Goal: Information Seeking & Learning: Learn about a topic

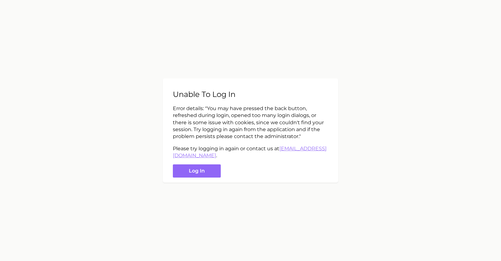
click at [210, 171] on button "Log in" at bounding box center [197, 170] width 48 height 13
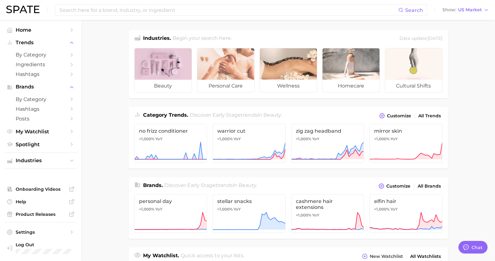
click at [152, 65] on div at bounding box center [163, 63] width 57 height 31
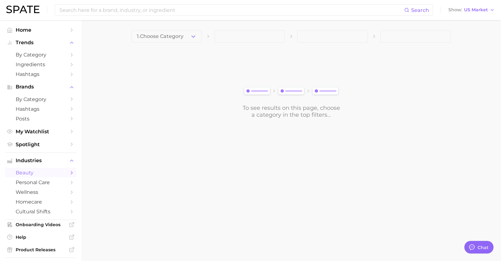
click at [171, 37] on span "1. Choose Category" at bounding box center [160, 37] width 47 height 6
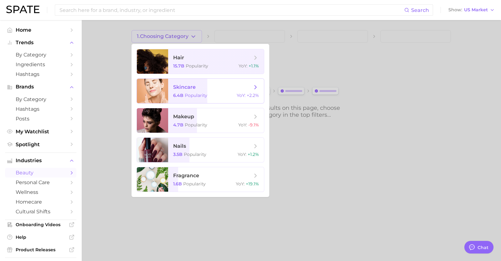
click at [203, 97] on span "Popularity" at bounding box center [196, 95] width 23 height 6
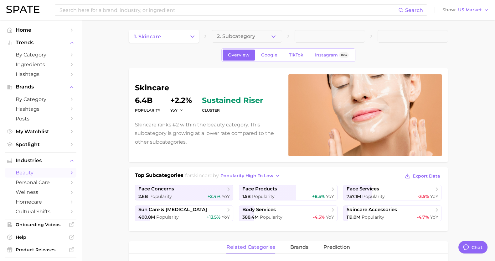
click at [226, 32] on button "2. Subcategory" at bounding box center [247, 36] width 70 height 13
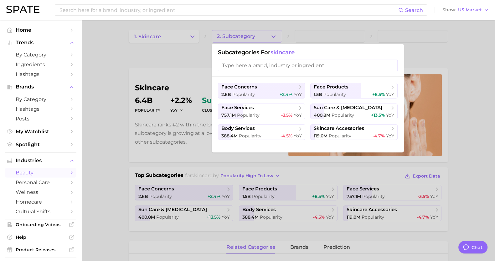
click at [459, 70] on div at bounding box center [247, 130] width 495 height 261
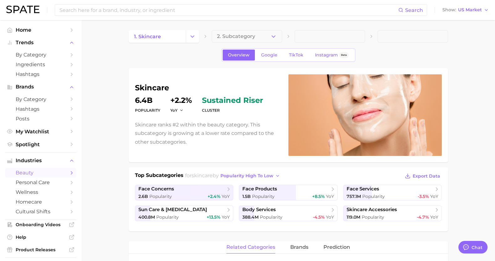
click at [267, 49] on div "Overview Google TikTok Instagram Beta" at bounding box center [288, 54] width 134 height 13
click at [289, 54] on span "TikTok" at bounding box center [296, 54] width 14 height 5
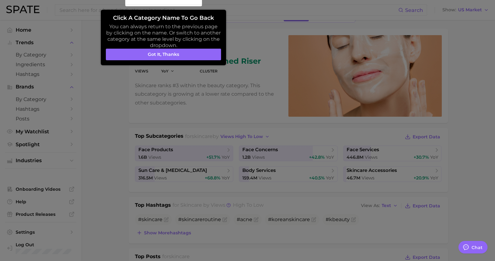
click at [182, 51] on button "Got it, thanks" at bounding box center [163, 55] width 115 height 12
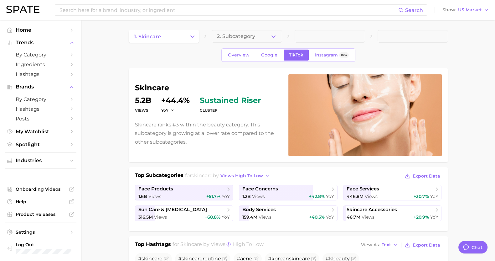
click at [244, 39] on span "2. Subcategory" at bounding box center [236, 37] width 38 height 6
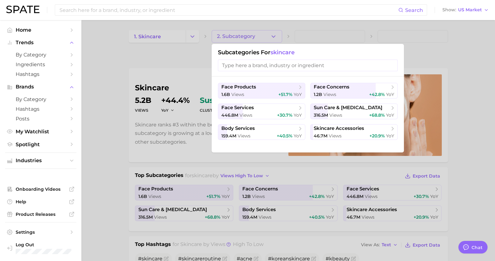
click at [293, 84] on span "face products" at bounding box center [259, 87] width 76 height 6
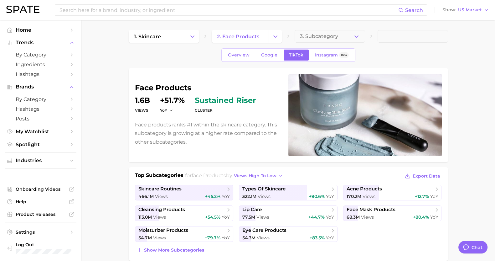
click at [329, 42] on button "3. Subcategory" at bounding box center [330, 36] width 70 height 13
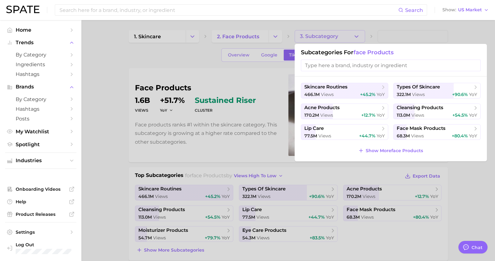
click at [364, 133] on span "+44.7%" at bounding box center [367, 136] width 16 height 6
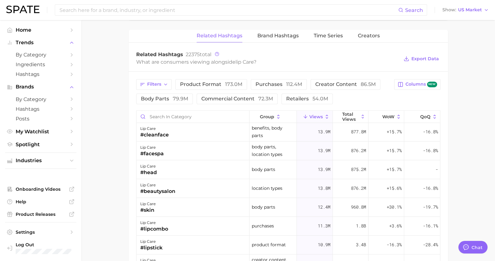
scroll to position [78, 0]
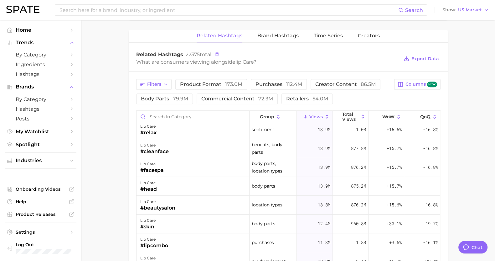
click at [276, 115] on icon at bounding box center [279, 117] width 6 height 6
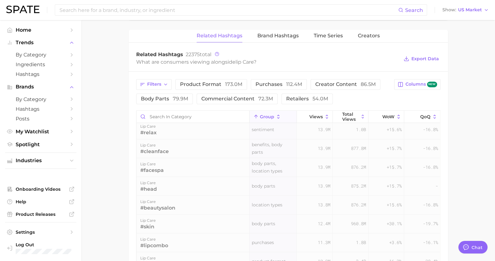
scroll to position [0, 0]
click at [276, 115] on icon at bounding box center [279, 117] width 6 height 6
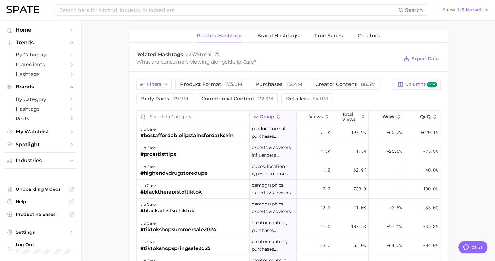
click at [59, 53] on span "by Category" at bounding box center [41, 55] width 50 height 6
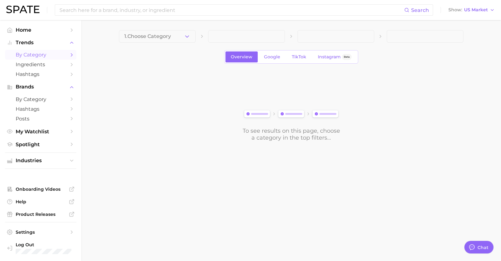
click at [294, 55] on span "TikTok" at bounding box center [299, 56] width 14 height 5
click at [72, 134] on icon "Sidebar" at bounding box center [72, 131] width 6 height 6
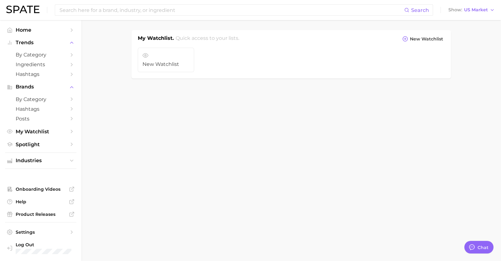
click at [55, 51] on link "by Category" at bounding box center [40, 55] width 71 height 10
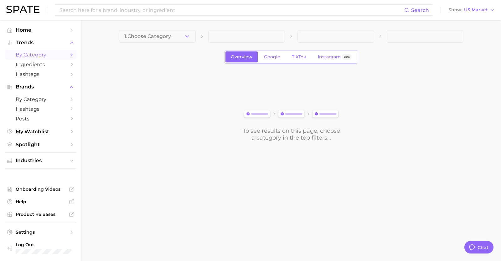
click at [145, 31] on button "1. Choose Category" at bounding box center [157, 36] width 77 height 13
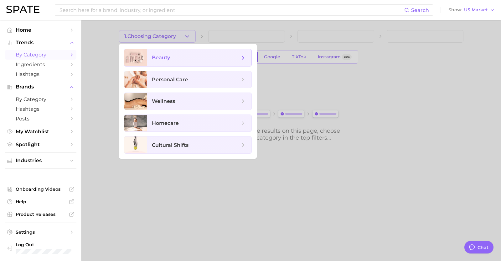
click at [216, 59] on span "beauty" at bounding box center [196, 57] width 88 height 7
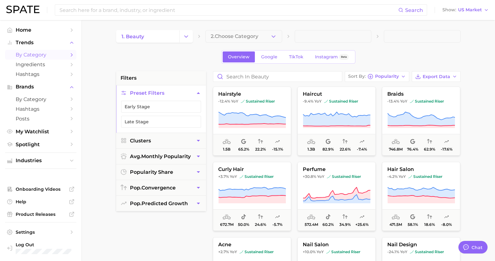
click at [171, 109] on button "Early Stage" at bounding box center [161, 107] width 80 height 12
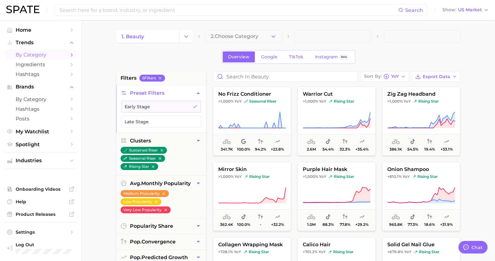
click at [293, 58] on span "TikTok" at bounding box center [296, 56] width 14 height 5
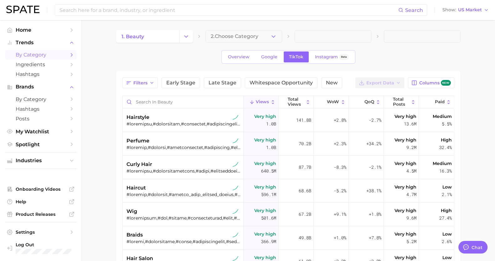
type textarea "x"
click at [254, 37] on span "2. Choose Category" at bounding box center [235, 37] width 48 height 6
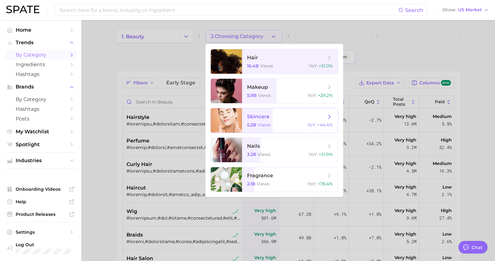
click at [324, 110] on span "skincare 5.2b views YoY : +44.4%" at bounding box center [290, 120] width 96 height 24
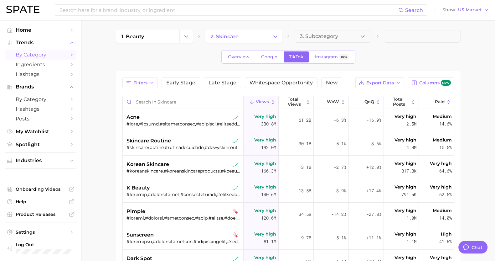
click at [246, 36] on link "2. skincare" at bounding box center [236, 36] width 63 height 13
click at [279, 38] on button "Change Category" at bounding box center [275, 36] width 13 height 13
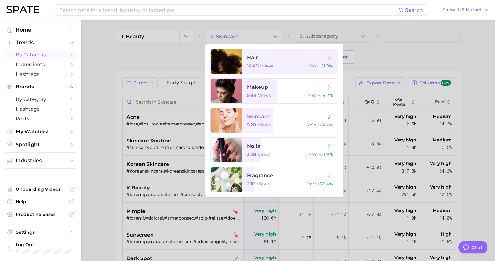
click at [321, 116] on span "skincare" at bounding box center [286, 116] width 79 height 7
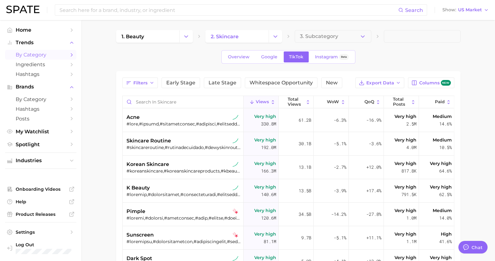
click at [280, 32] on button "Change Category" at bounding box center [275, 36] width 13 height 13
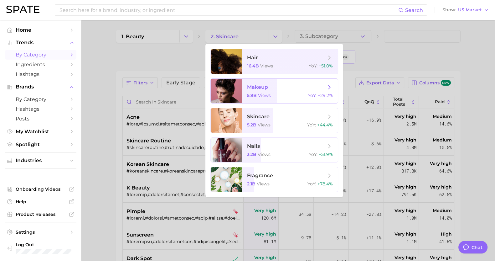
click at [326, 86] on icon at bounding box center [329, 87] width 7 height 7
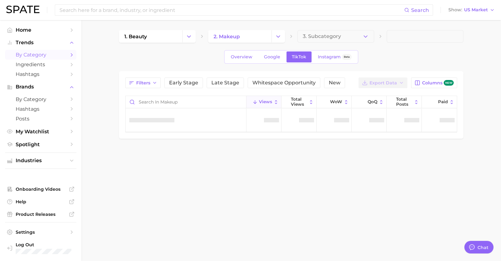
click at [332, 30] on button "3. Subcategory" at bounding box center [335, 36] width 77 height 13
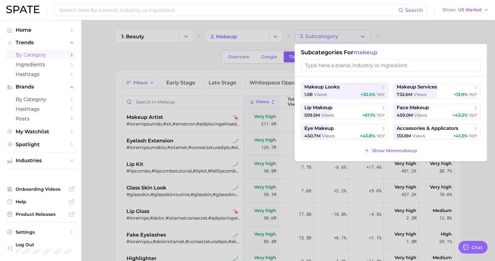
click at [379, 112] on span "YoY" at bounding box center [381, 115] width 8 height 6
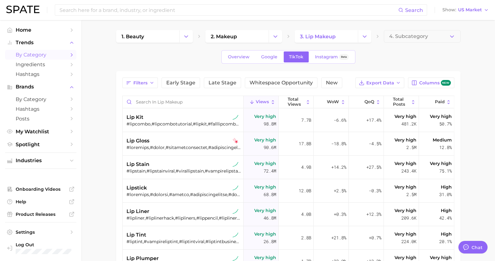
click at [195, 113] on div "lip kit" at bounding box center [183, 117] width 115 height 8
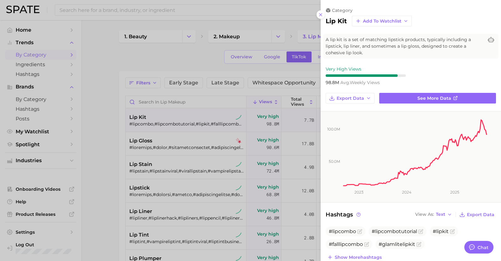
click at [101, 111] on div at bounding box center [250, 130] width 501 height 261
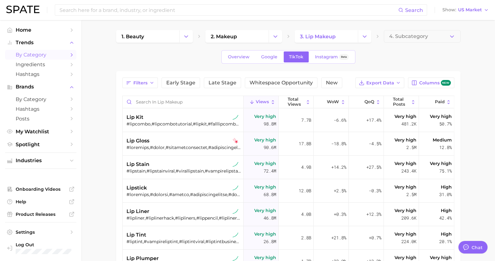
click at [180, 209] on div "lip liner" at bounding box center [183, 211] width 115 height 8
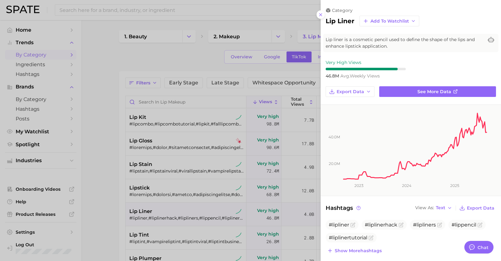
click at [180, 209] on div at bounding box center [250, 130] width 501 height 261
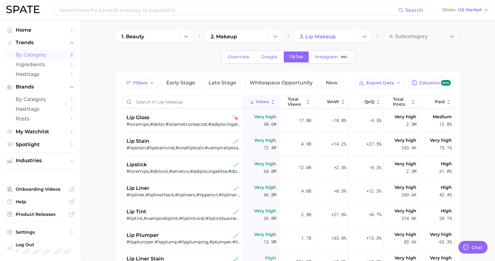
scroll to position [39, 0]
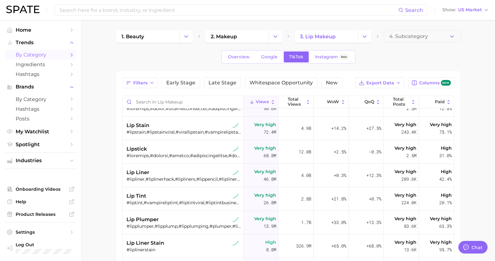
click at [365, 36] on polyline "Change Category" at bounding box center [364, 36] width 3 height 2
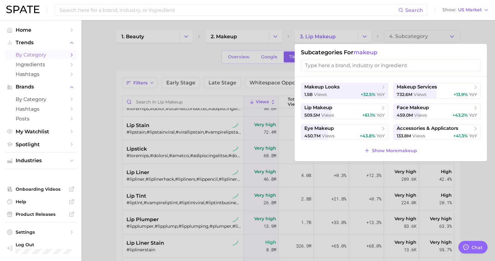
click at [163, 65] on div at bounding box center [247, 130] width 495 height 261
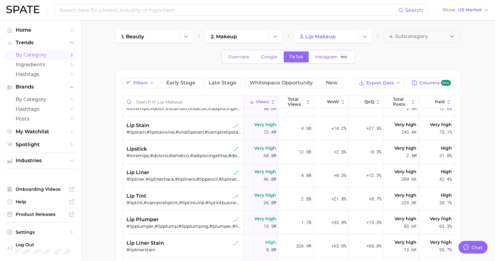
click at [213, 7] on input at bounding box center [228, 10] width 339 height 11
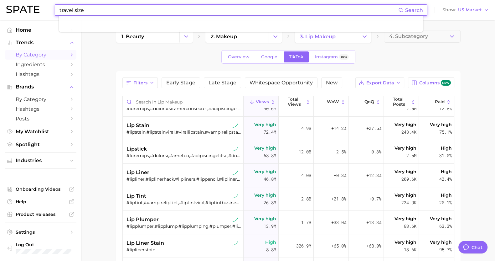
type input "travel size"
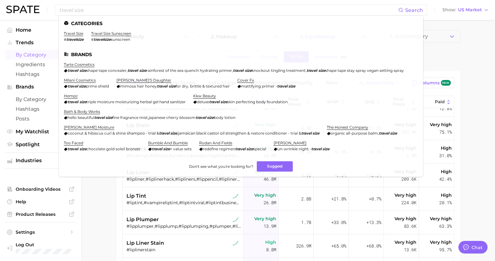
click at [70, 33] on link "travel size" at bounding box center [73, 33] width 19 height 5
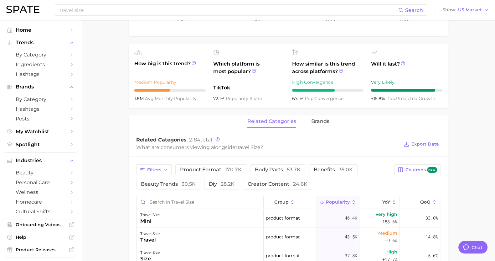
click at [471, 150] on main "travel size Overview Google TikTok Instagram Beta travel size Add to Watchlist …" at bounding box center [288, 159] width 414 height 670
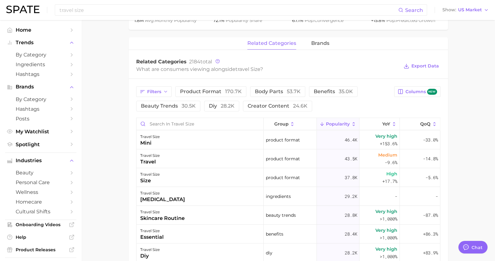
click at [165, 108] on span "beauty trends 30.5k" at bounding box center [168, 105] width 55 height 5
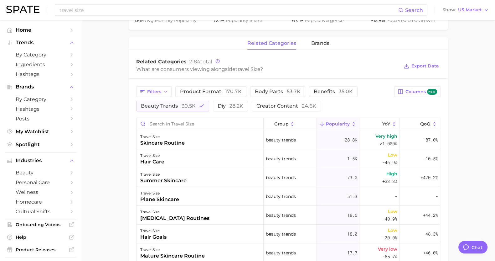
click at [173, 106] on span "beauty trends 30.5k" at bounding box center [168, 105] width 55 height 5
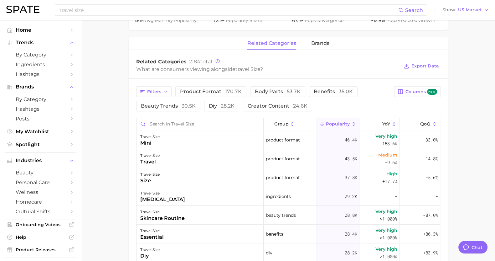
click at [382, 124] on span "YoY" at bounding box center [386, 123] width 8 height 5
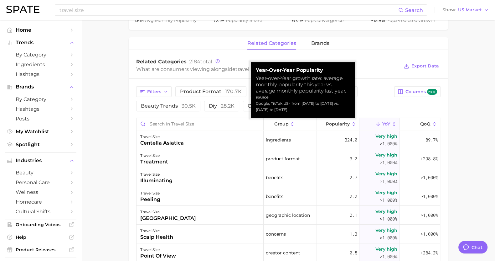
click at [382, 124] on span "YoY" at bounding box center [386, 123] width 8 height 5
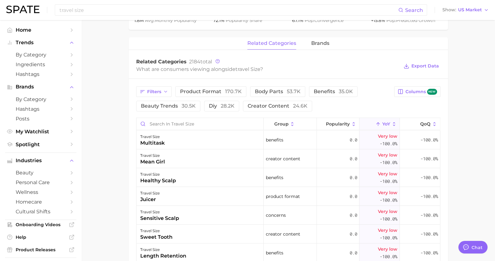
click at [391, 122] on icon at bounding box center [394, 124] width 6 height 6
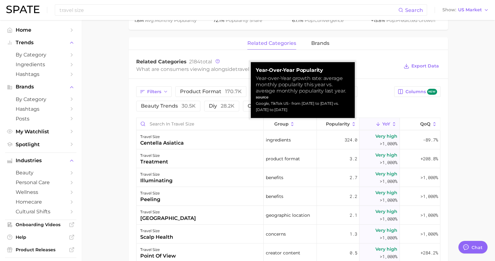
click at [391, 122] on icon at bounding box center [394, 124] width 6 height 6
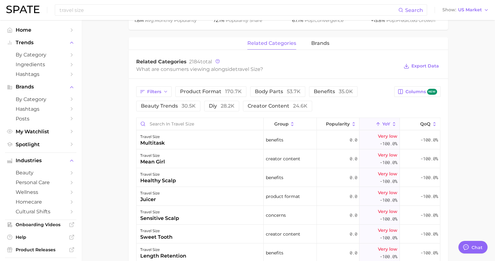
click at [219, 86] on button "product format 170.7k" at bounding box center [210, 91] width 71 height 11
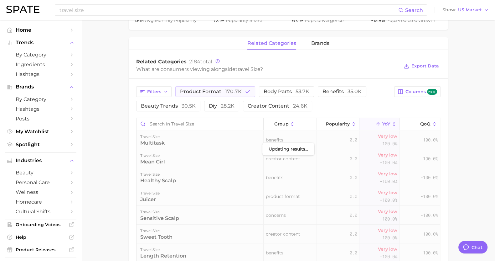
click at [170, 105] on span "beauty trends 30.5k" at bounding box center [168, 105] width 55 height 5
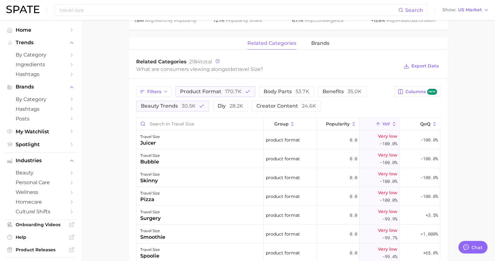
click at [198, 89] on span "product format 170.7k" at bounding box center [211, 91] width 62 height 5
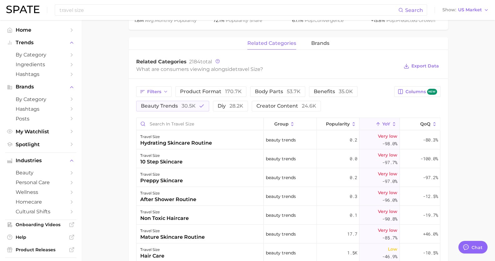
click at [383, 124] on span "YoY" at bounding box center [386, 123] width 8 height 5
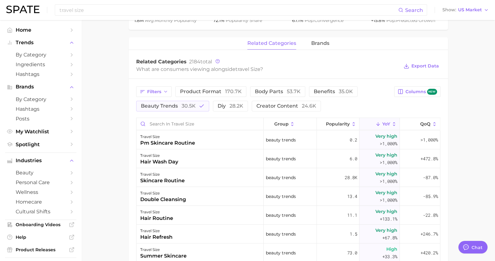
click at [338, 121] on span "Popularity" at bounding box center [338, 123] width 24 height 5
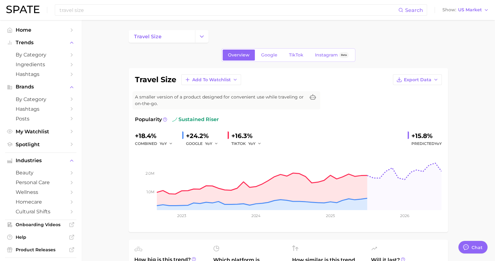
click at [292, 51] on link "TikTok" at bounding box center [296, 54] width 25 height 11
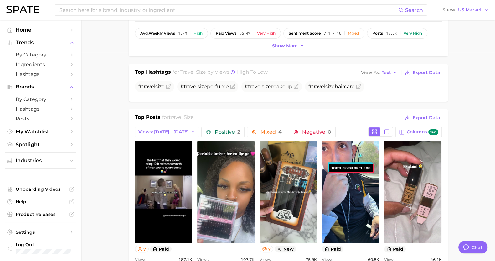
scroll to position [196, 0]
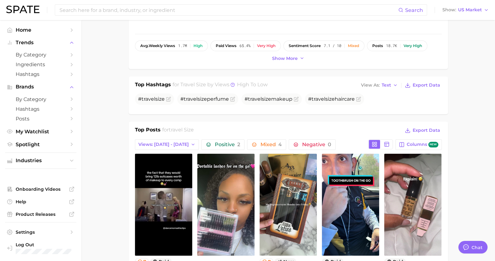
click at [233, 86] on circle at bounding box center [233, 85] width 4 height 4
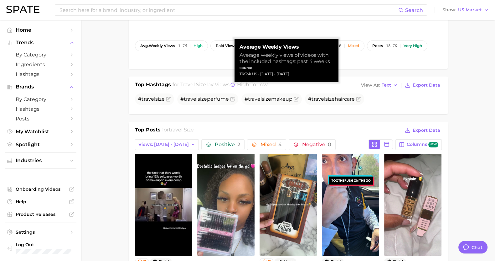
click at [233, 86] on circle at bounding box center [233, 85] width 4 height 4
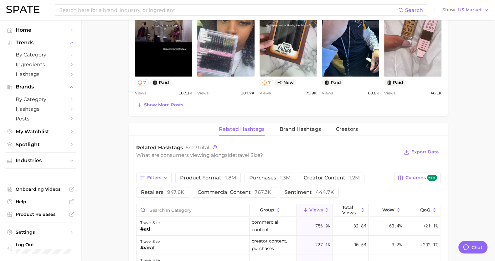
scroll to position [431, 0]
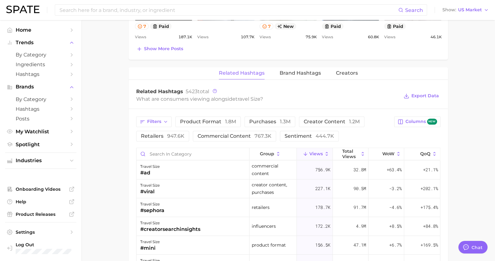
click at [228, 122] on span "1.8m" at bounding box center [230, 121] width 11 height 6
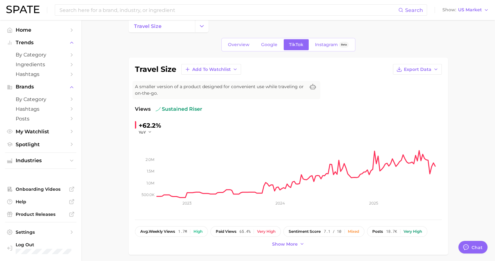
scroll to position [0, 0]
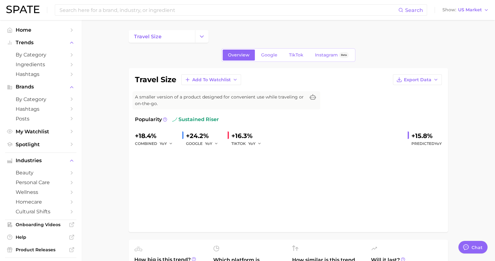
type input "travel size"
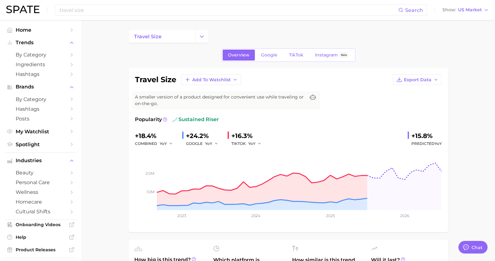
click at [69, 74] on icon "Sidebar" at bounding box center [72, 74] width 6 height 6
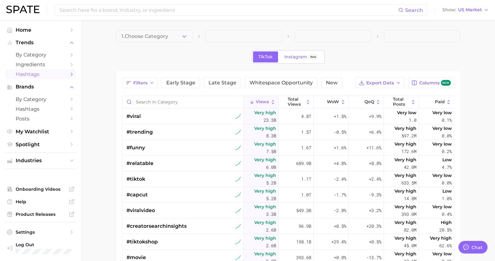
click at [46, 55] on span "by Category" at bounding box center [41, 55] width 50 height 6
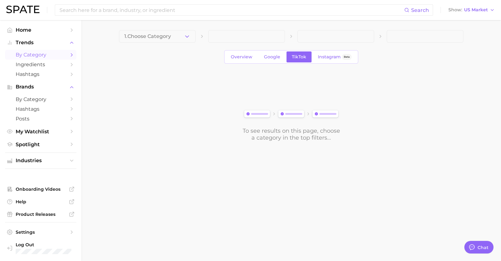
click at [165, 38] on span "1. Choose Category" at bounding box center [147, 37] width 47 height 6
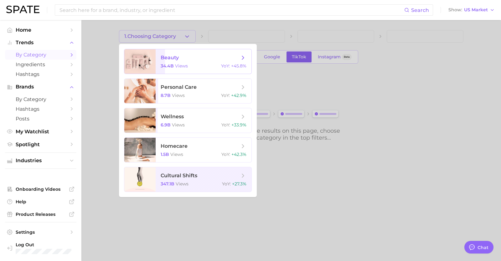
click at [198, 66] on div "34.4b views YoY : +45.8%" at bounding box center [204, 66] width 86 height 6
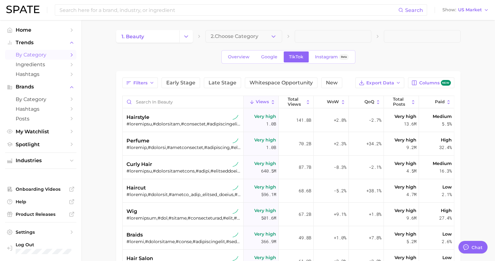
click at [255, 38] on span "2. Choose Category" at bounding box center [235, 37] width 48 height 6
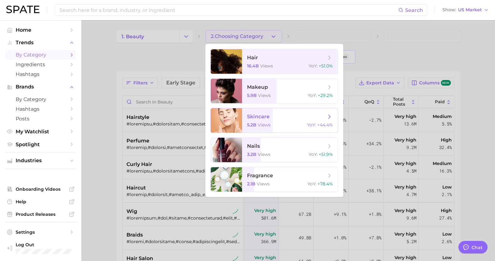
click at [308, 118] on span "skincare" at bounding box center [286, 116] width 79 height 7
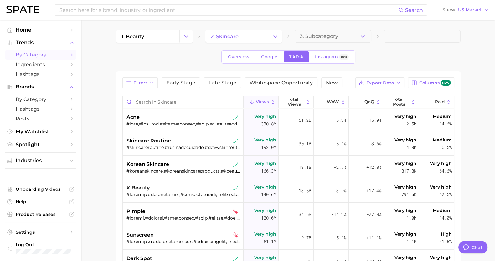
click at [334, 38] on span "3. Subcategory" at bounding box center [319, 37] width 38 height 6
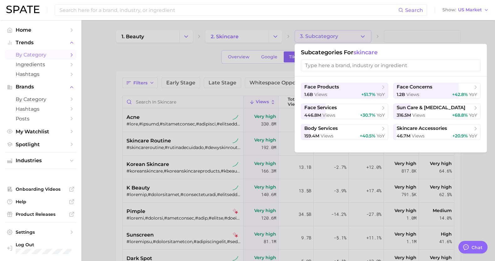
click at [402, 89] on span "face concerns" at bounding box center [415, 87] width 36 height 6
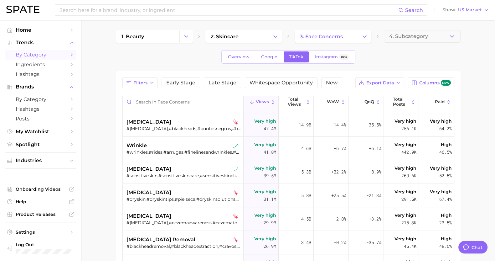
scroll to position [78, 0]
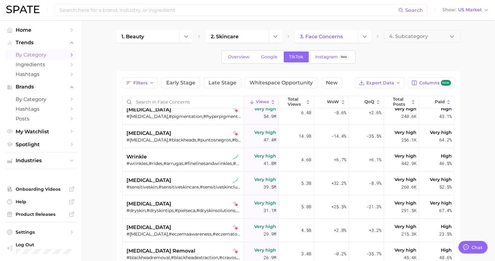
click at [148, 81] on button "Filters" at bounding box center [139, 82] width 35 height 11
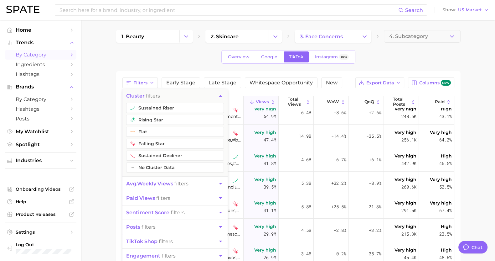
click at [172, 116] on button "rising star" at bounding box center [175, 120] width 98 height 10
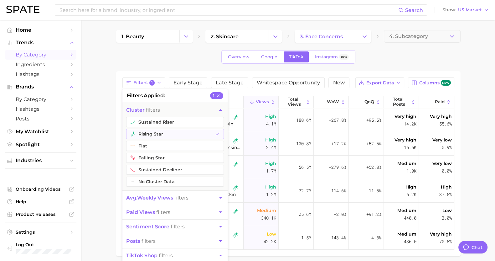
click at [160, 55] on div "Overview Google TikTok Instagram Beta" at bounding box center [288, 56] width 344 height 13
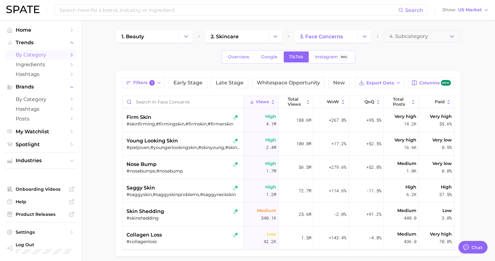
click at [420, 34] on span "4. Subcategory" at bounding box center [408, 37] width 39 height 6
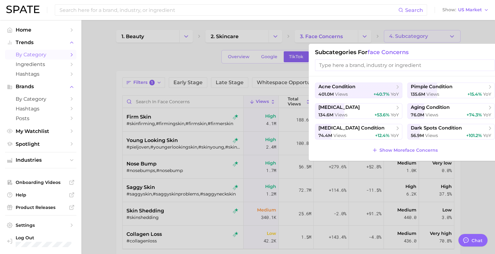
click at [420, 34] on div at bounding box center [247, 127] width 495 height 254
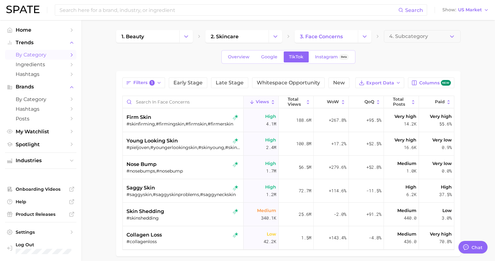
click at [259, 37] on link "2. skincare" at bounding box center [236, 36] width 63 height 13
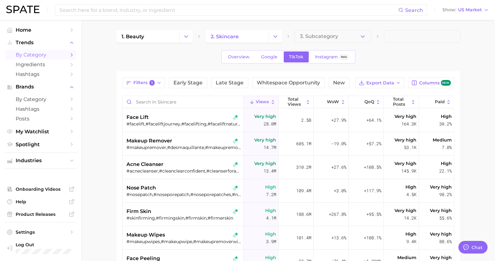
click at [272, 37] on icon "Change Category" at bounding box center [275, 36] width 7 height 7
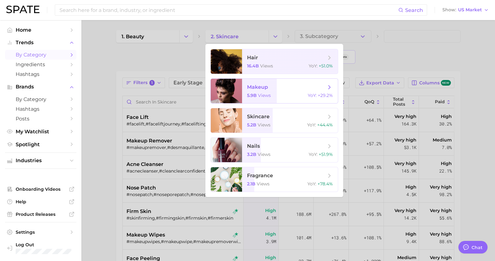
click at [273, 89] on span "makeup" at bounding box center [286, 87] width 79 height 7
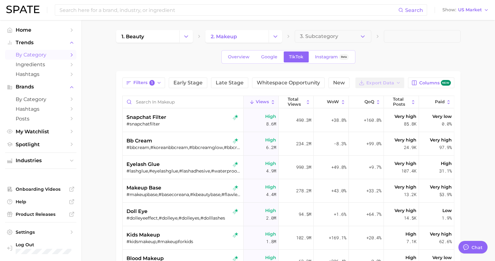
click at [318, 39] on span "3. Subcategory" at bounding box center [319, 37] width 38 height 6
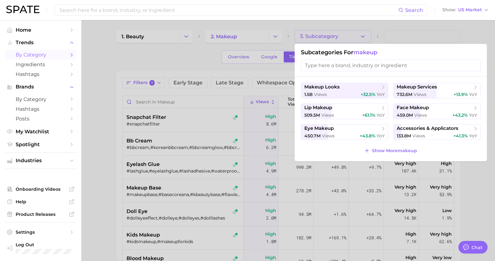
click at [318, 39] on div at bounding box center [247, 130] width 495 height 261
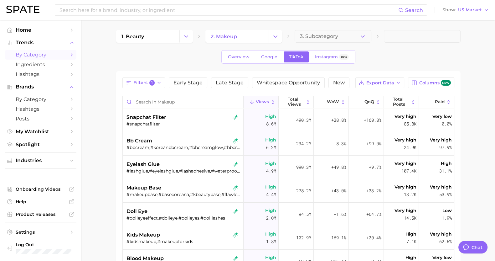
click at [152, 85] on span "1" at bounding box center [152, 83] width 6 height 6
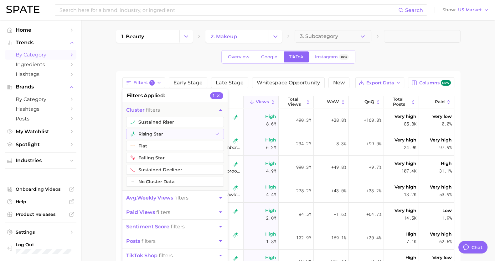
click at [152, 85] on span "1" at bounding box center [152, 83] width 6 height 6
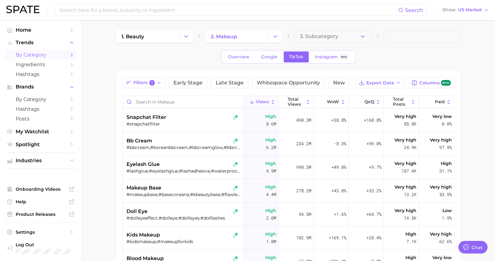
click at [344, 33] on button "3. Subcategory" at bounding box center [333, 36] width 77 height 13
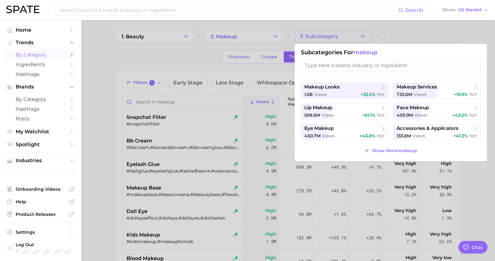
click at [359, 110] on span "lip makeup" at bounding box center [342, 108] width 76 height 6
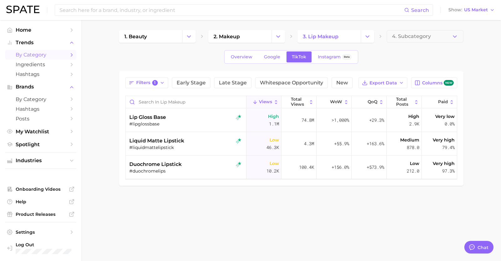
click at [364, 36] on button "Change Category" at bounding box center [367, 36] width 13 height 13
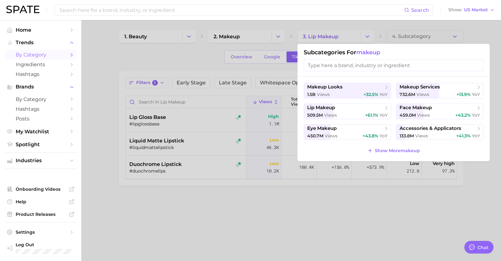
click at [361, 94] on div "1.5b views +32.5% YoY" at bounding box center [347, 94] width 80 height 6
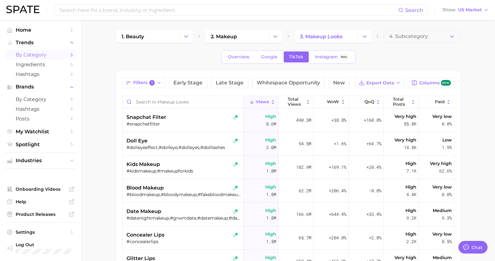
click at [392, 34] on span "4. Subcategory" at bounding box center [408, 37] width 39 height 6
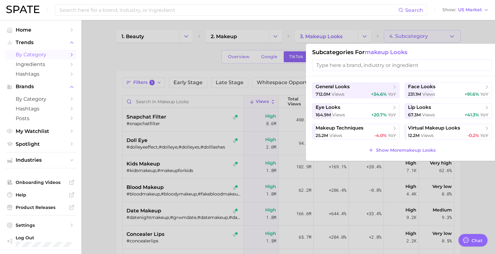
click at [392, 34] on div at bounding box center [247, 127] width 495 height 254
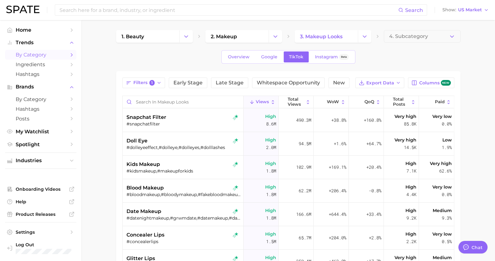
click at [428, 35] on button "4. Subcategory" at bounding box center [422, 36] width 77 height 13
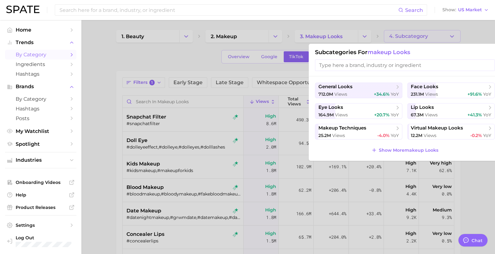
click at [398, 90] on icon at bounding box center [398, 87] width 6 height 6
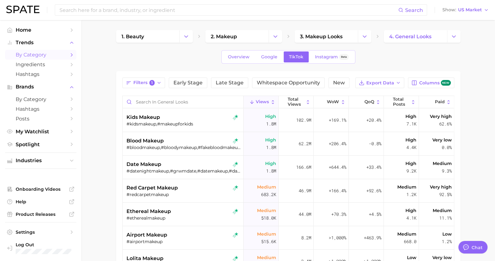
click at [452, 34] on icon "Change Category" at bounding box center [454, 36] width 7 height 7
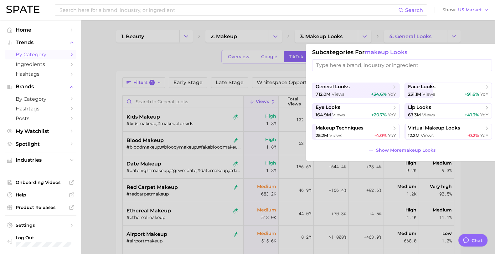
click at [462, 93] on div "231.1m views +91.6% YoY" at bounding box center [448, 94] width 80 height 6
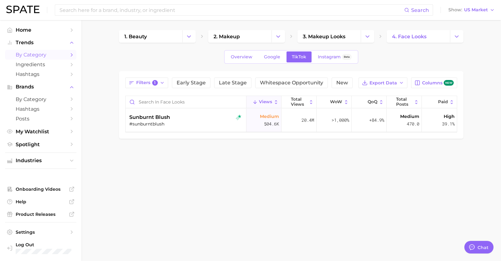
click at [454, 37] on icon "Change Category" at bounding box center [456, 36] width 7 height 7
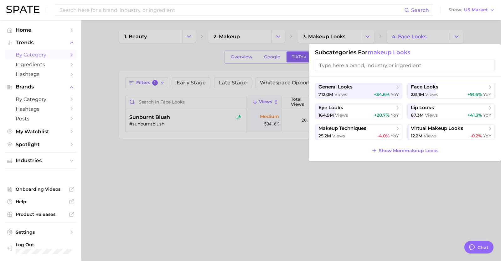
click at [421, 110] on span "lip looks" at bounding box center [422, 108] width 23 height 6
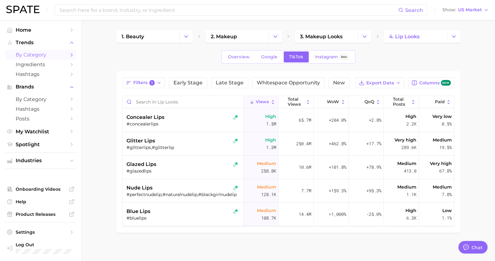
click at [205, 121] on div "#concealerlips" at bounding box center [183, 124] width 115 height 6
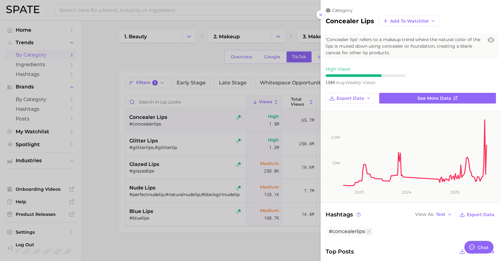
click at [318, 15] on icon at bounding box center [320, 14] width 5 height 5
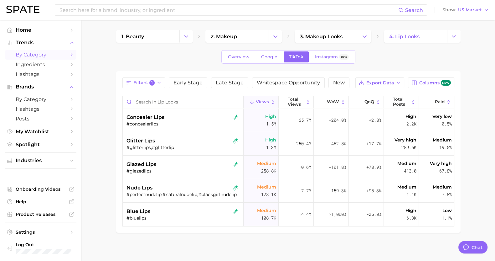
click at [364, 36] on icon "Change Category" at bounding box center [364, 36] width 7 height 7
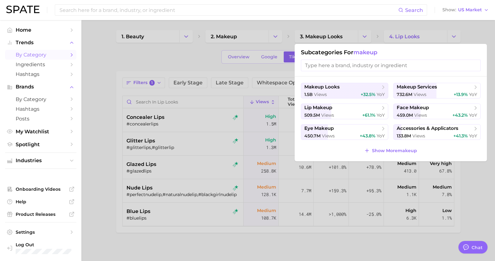
click at [377, 108] on span "lip makeup" at bounding box center [342, 108] width 76 height 6
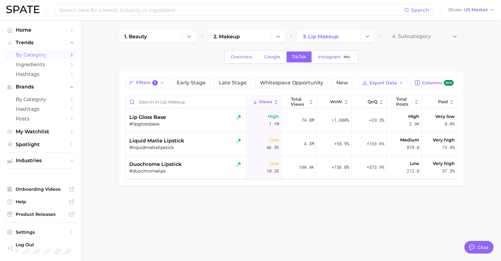
click at [443, 35] on button "4. Subcategory" at bounding box center [425, 36] width 77 height 13
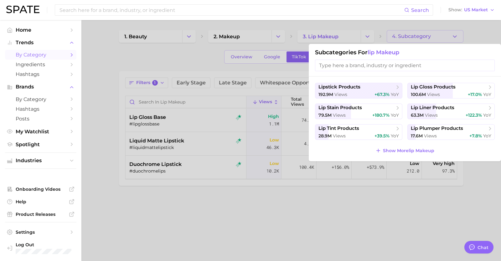
click at [443, 35] on div at bounding box center [250, 130] width 501 height 261
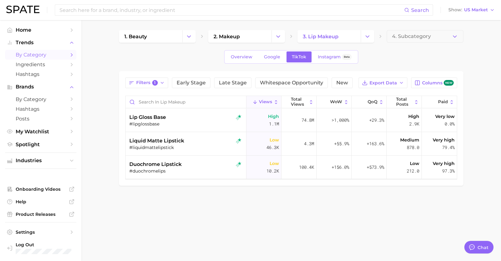
click at [148, 209] on main "1. beauty 2. makeup 3. lip makeup 4. Subcategory Overview Google TikTok Instagr…" at bounding box center [291, 118] width 420 height 197
click at [190, 119] on div "lip gloss base" at bounding box center [186, 117] width 115 height 8
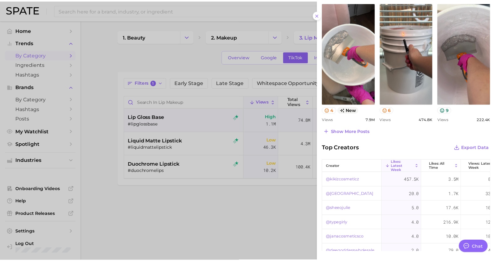
scroll to position [142, 0]
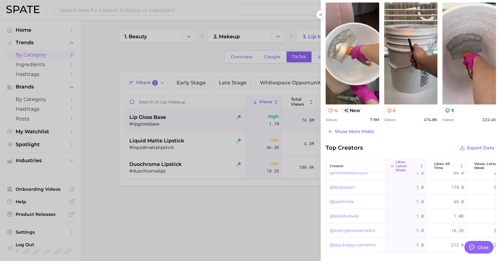
click at [269, 228] on div at bounding box center [250, 130] width 501 height 261
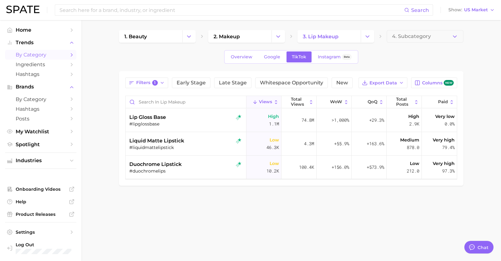
click at [272, 34] on button "Change Category" at bounding box center [277, 36] width 13 height 13
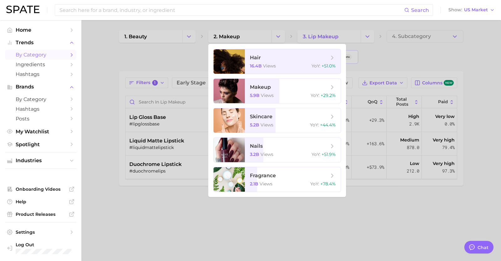
click at [190, 34] on div at bounding box center [250, 130] width 501 height 261
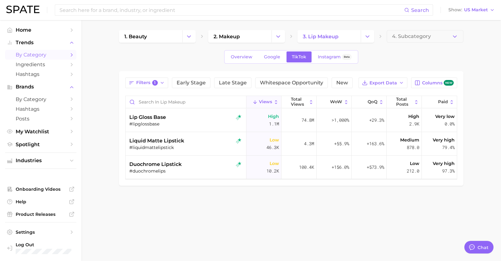
click at [190, 34] on icon "Change Category" at bounding box center [189, 36] width 7 height 7
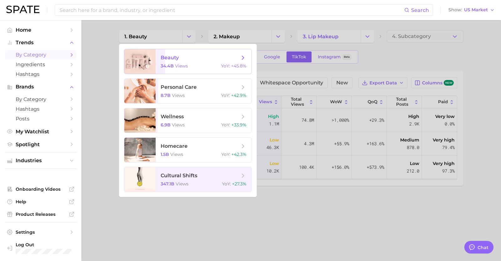
click at [238, 64] on span "+45.8%" at bounding box center [238, 66] width 15 height 6
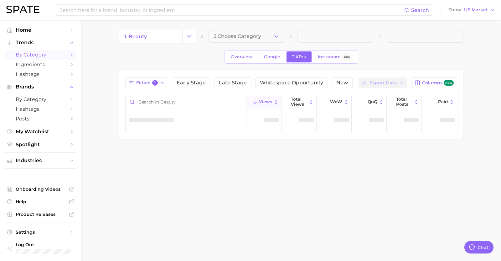
click at [257, 38] on span "2. Choose Category" at bounding box center [238, 37] width 48 height 6
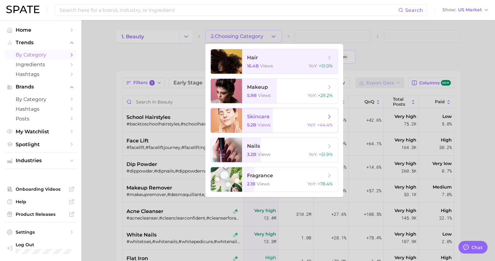
click at [282, 111] on span "skincare 5.2b views YoY : +44.4%" at bounding box center [290, 120] width 96 height 24
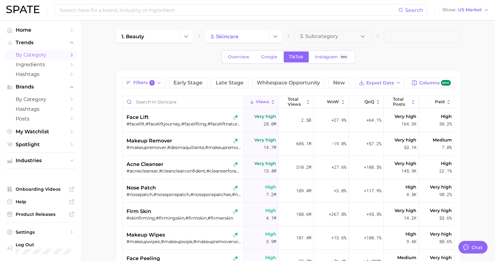
click at [321, 34] on span "3. Subcategory" at bounding box center [319, 37] width 38 height 6
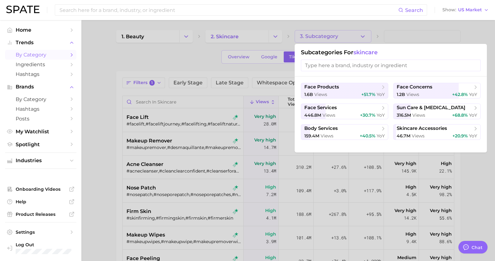
click at [344, 92] on div "1.6b views +51.7% YoY" at bounding box center [344, 94] width 80 height 6
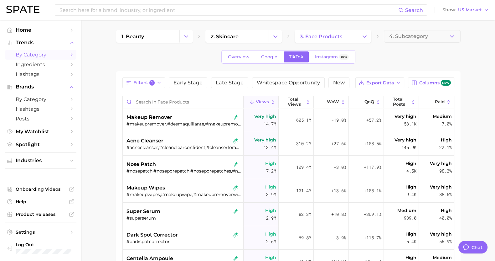
click at [350, 34] on link "3. face products" at bounding box center [326, 36] width 63 height 13
click at [361, 39] on icon "Change Category" at bounding box center [364, 36] width 7 height 7
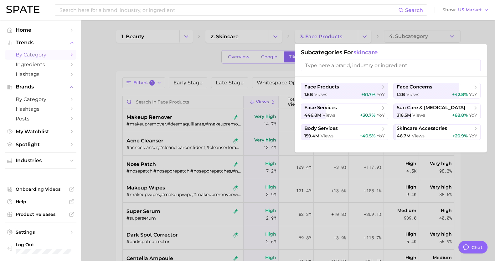
click at [395, 87] on button "face concerns 1.2b views +42.8% YoY" at bounding box center [436, 91] width 87 height 16
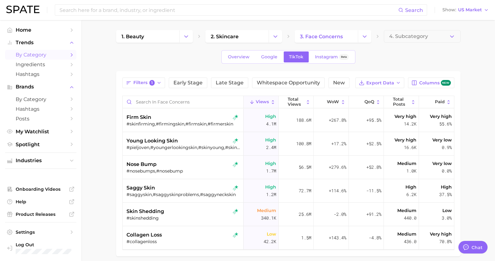
click at [366, 34] on icon "Change Category" at bounding box center [364, 36] width 7 height 7
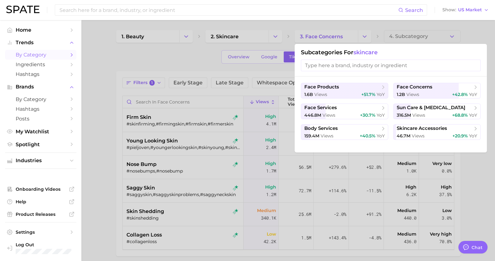
click at [366, 33] on div at bounding box center [247, 130] width 495 height 261
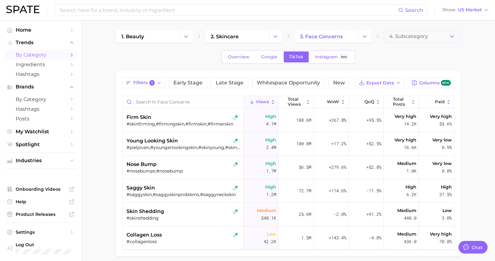
click at [55, 76] on span "Hashtags" at bounding box center [41, 74] width 50 height 6
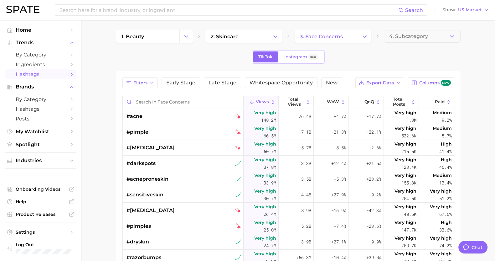
click at [147, 85] on button "Filters" at bounding box center [139, 82] width 35 height 11
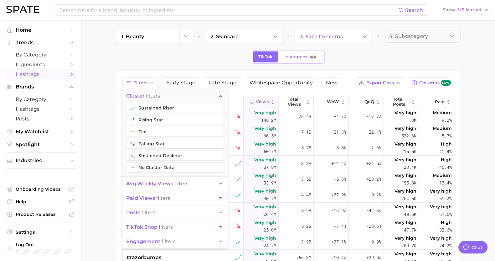
click at [159, 123] on button "rising star" at bounding box center [175, 120] width 98 height 10
